Goal: Find specific page/section: Find specific page/section

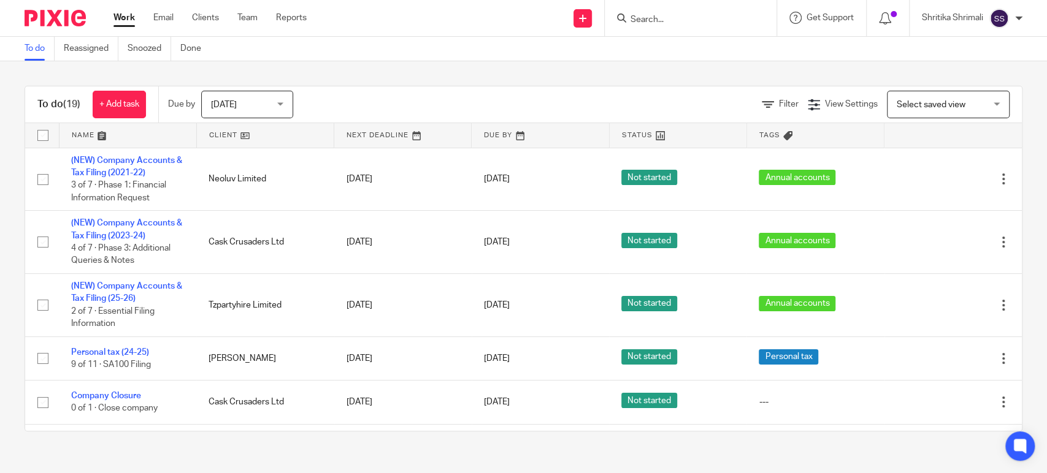
scroll to position [136, 0]
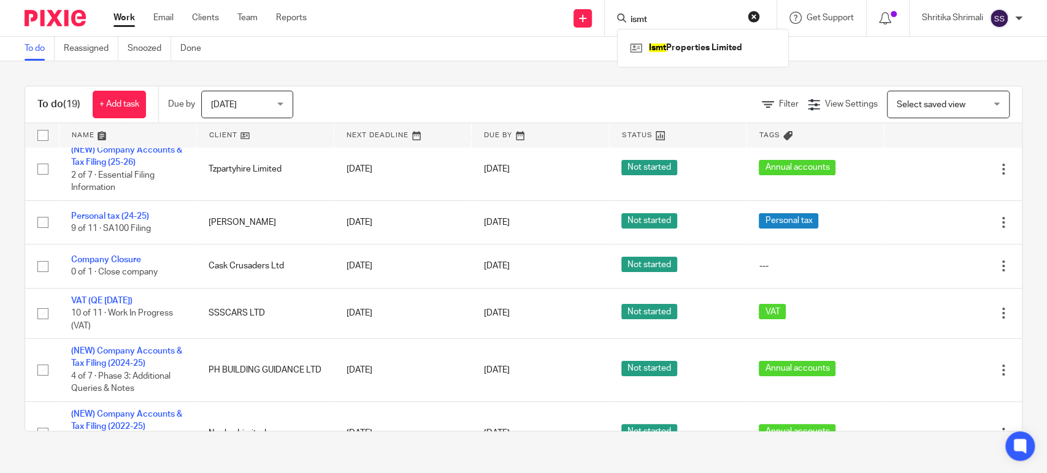
type input "ismt"
click at [672, 33] on div "Ismt Properties Limited" at bounding box center [703, 48] width 172 height 38
click at [672, 39] on link at bounding box center [703, 48] width 152 height 18
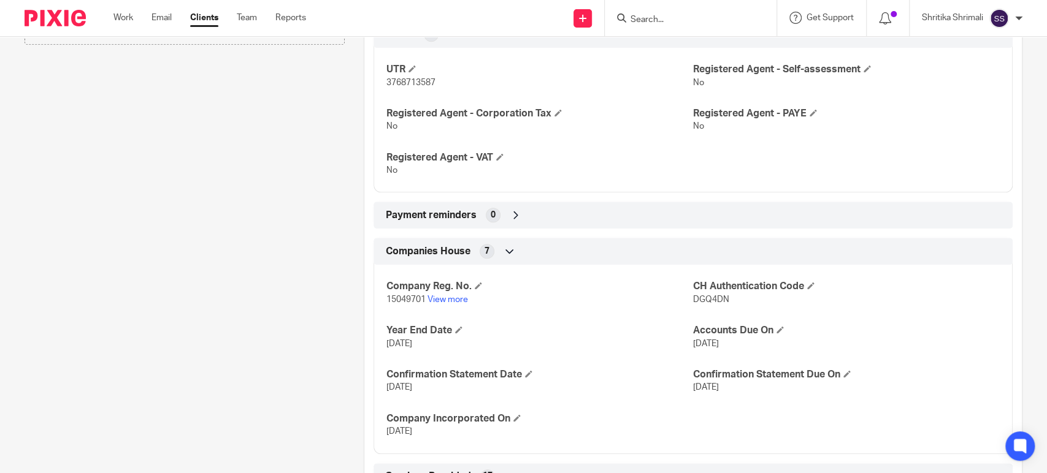
scroll to position [510, 0]
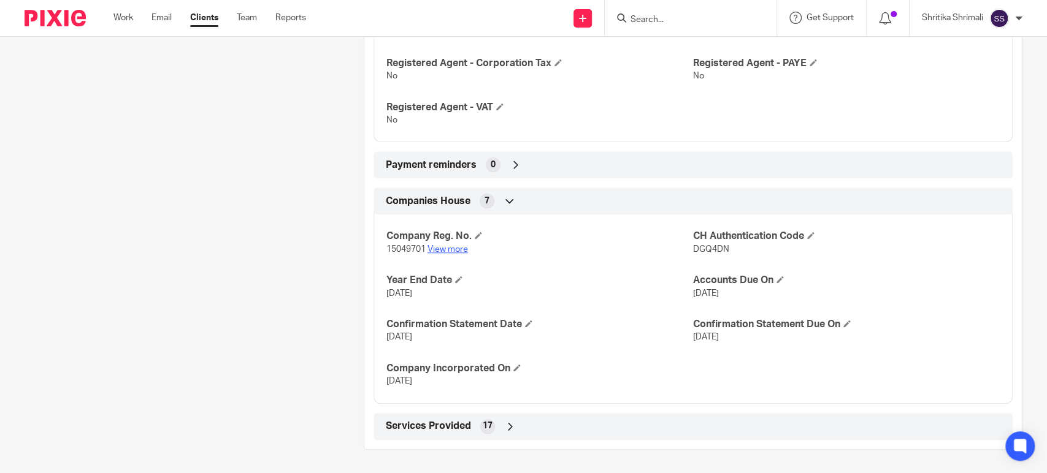
click at [438, 249] on link "View more" at bounding box center [447, 249] width 40 height 9
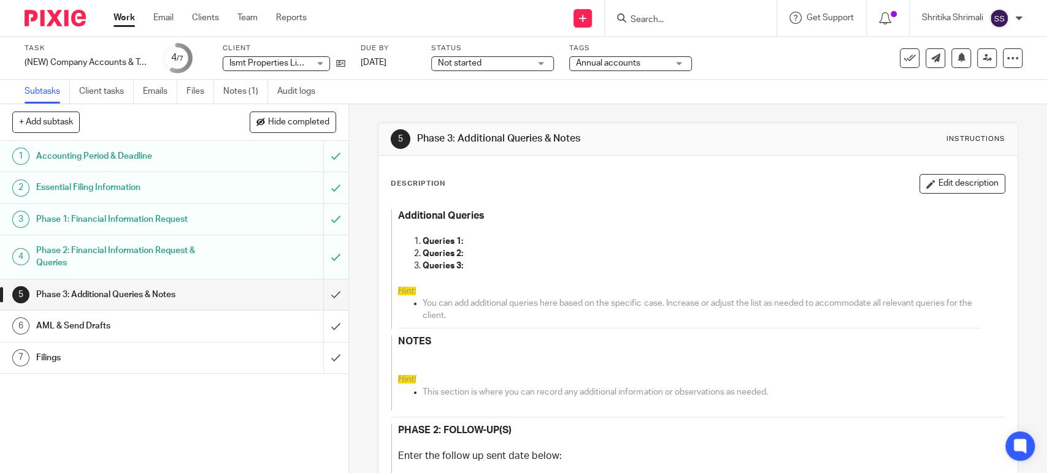
click at [169, 166] on link "1 Accounting Period & Deadline" at bounding box center [161, 156] width 323 height 31
